Goal: Navigation & Orientation: Find specific page/section

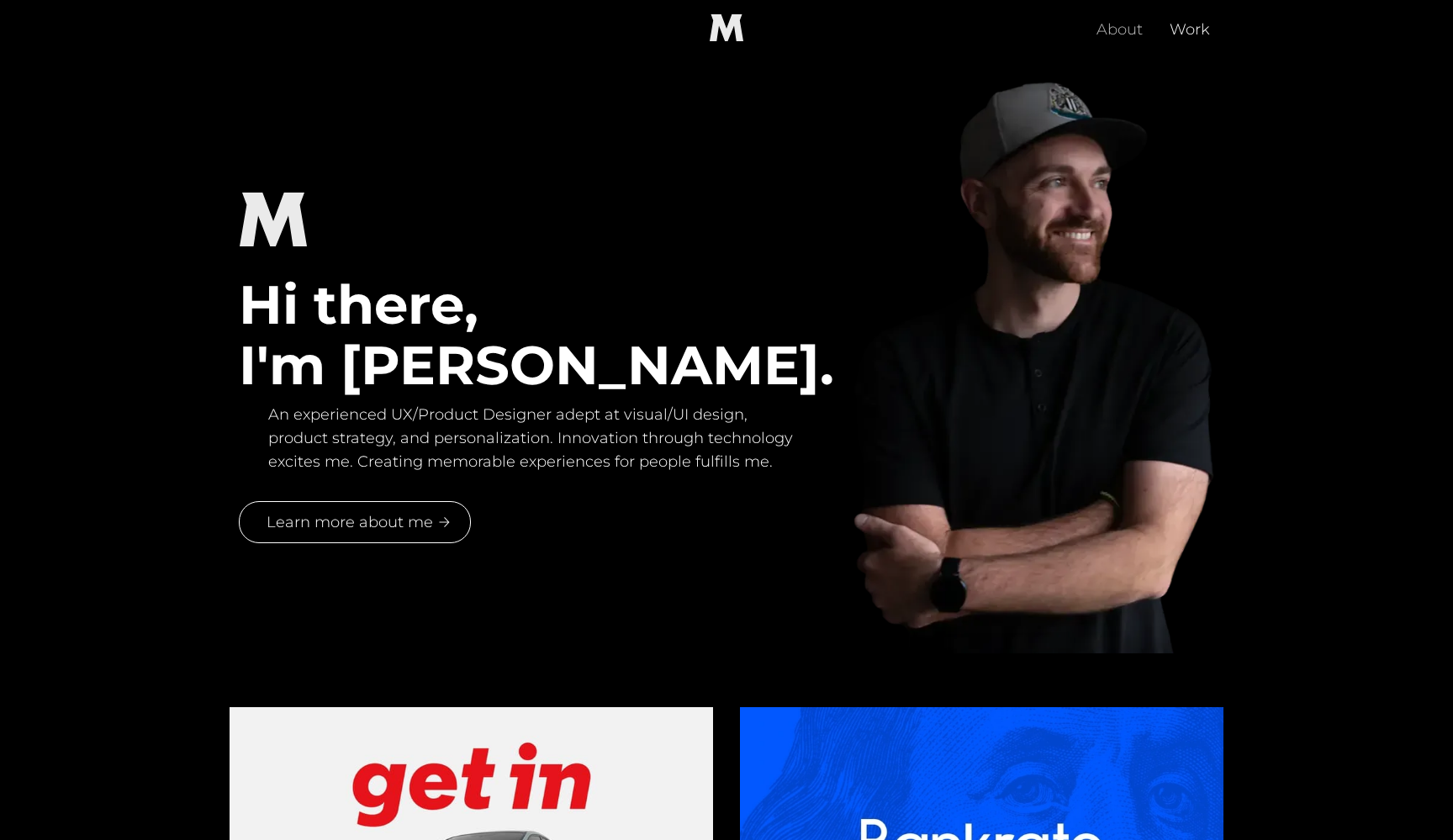
click at [1122, 25] on link "About" at bounding box center [1120, 28] width 73 height 53
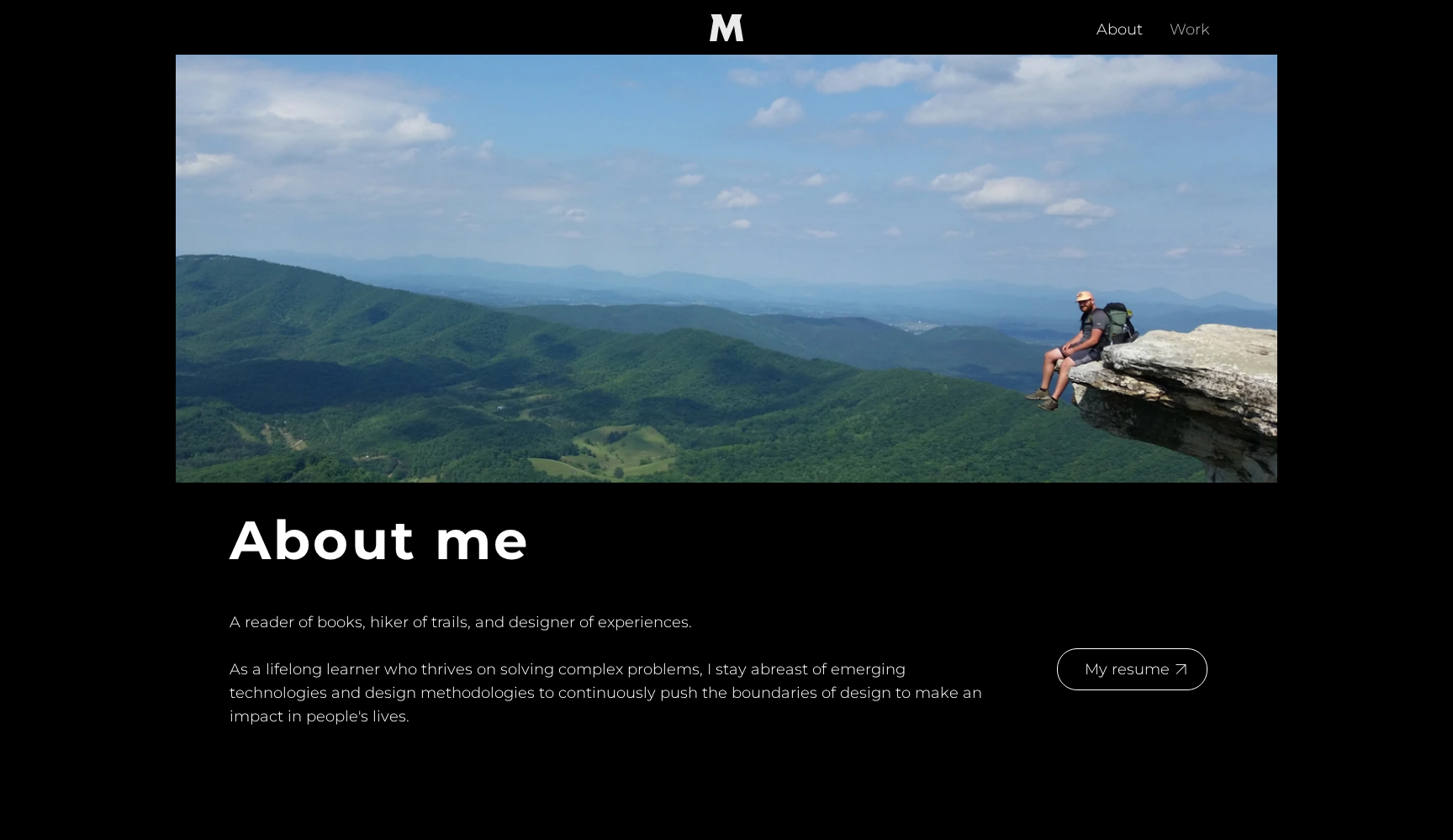
click at [1182, 19] on link "Work" at bounding box center [1190, 28] width 68 height 53
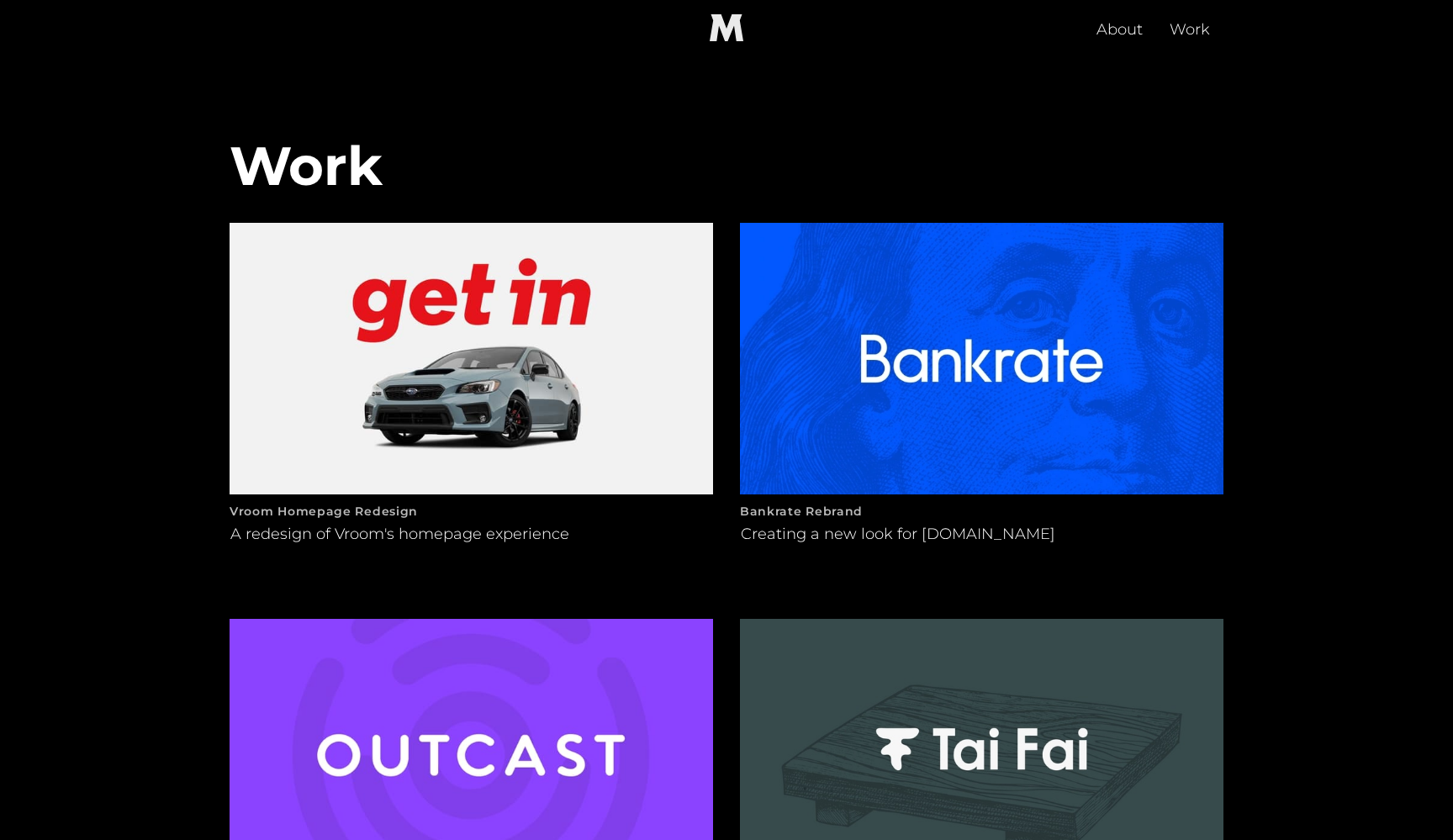
click at [450, 338] on img at bounding box center [471, 358] width 484 height 272
